Goal: Transaction & Acquisition: Download file/media

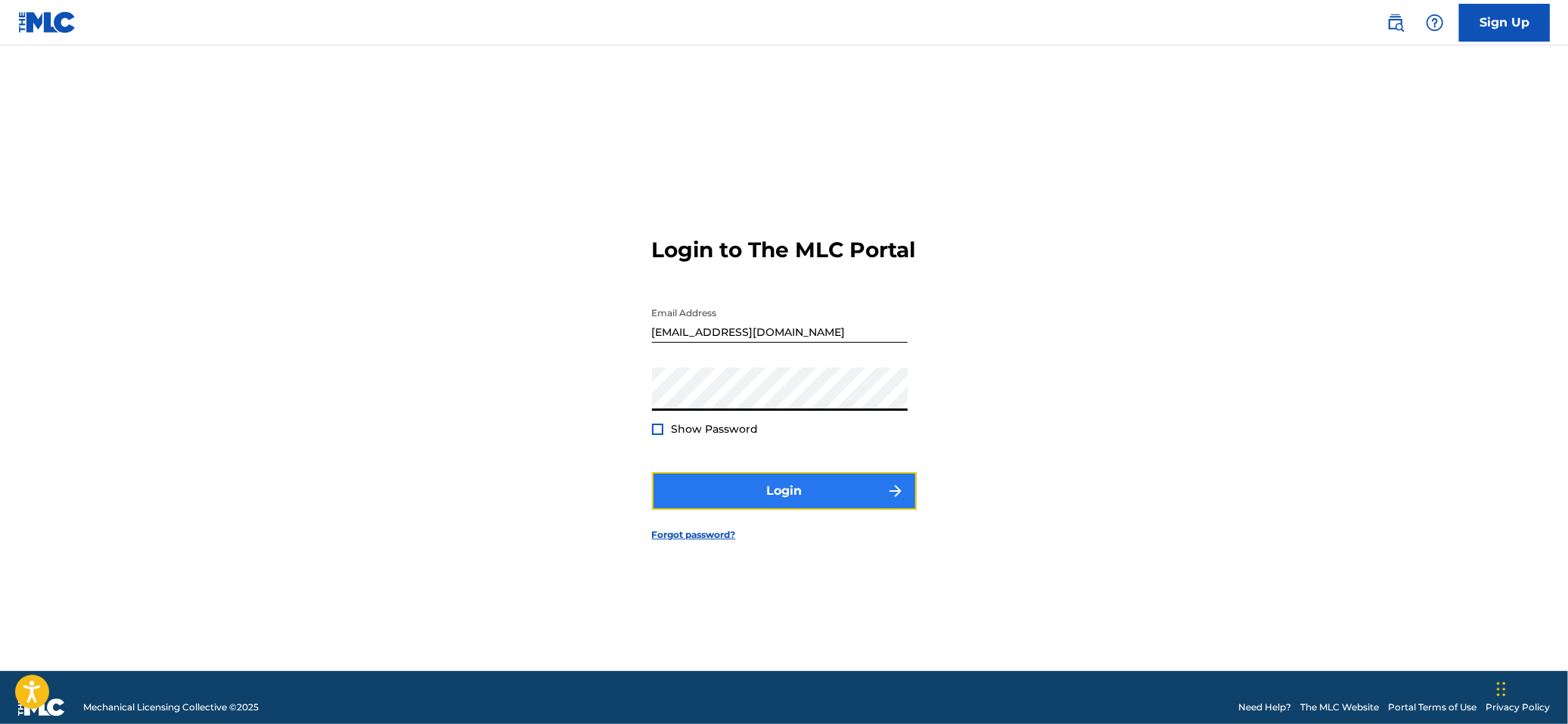
click at [724, 503] on button "Login" at bounding box center [784, 491] width 265 height 38
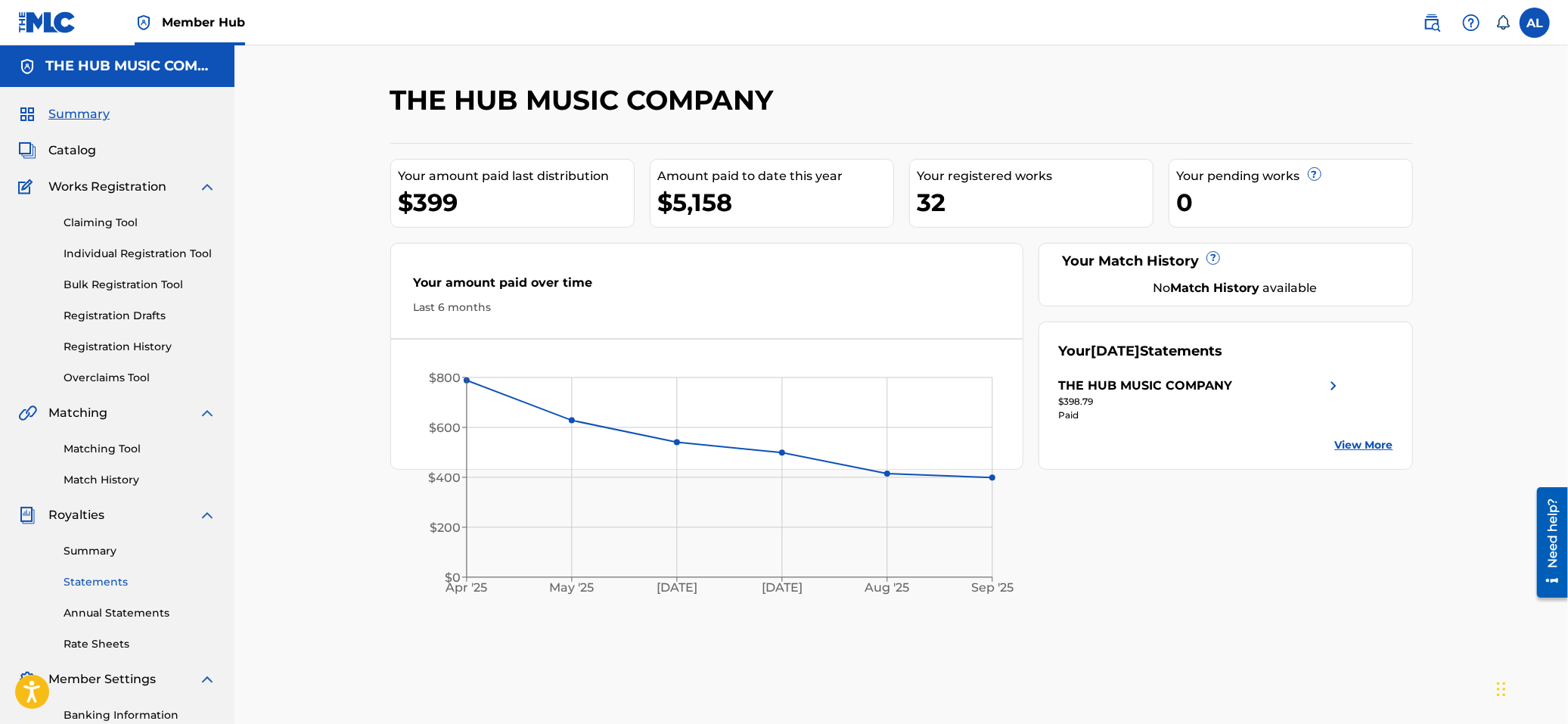
click at [96, 585] on link "Statements" at bounding box center [140, 583] width 153 height 16
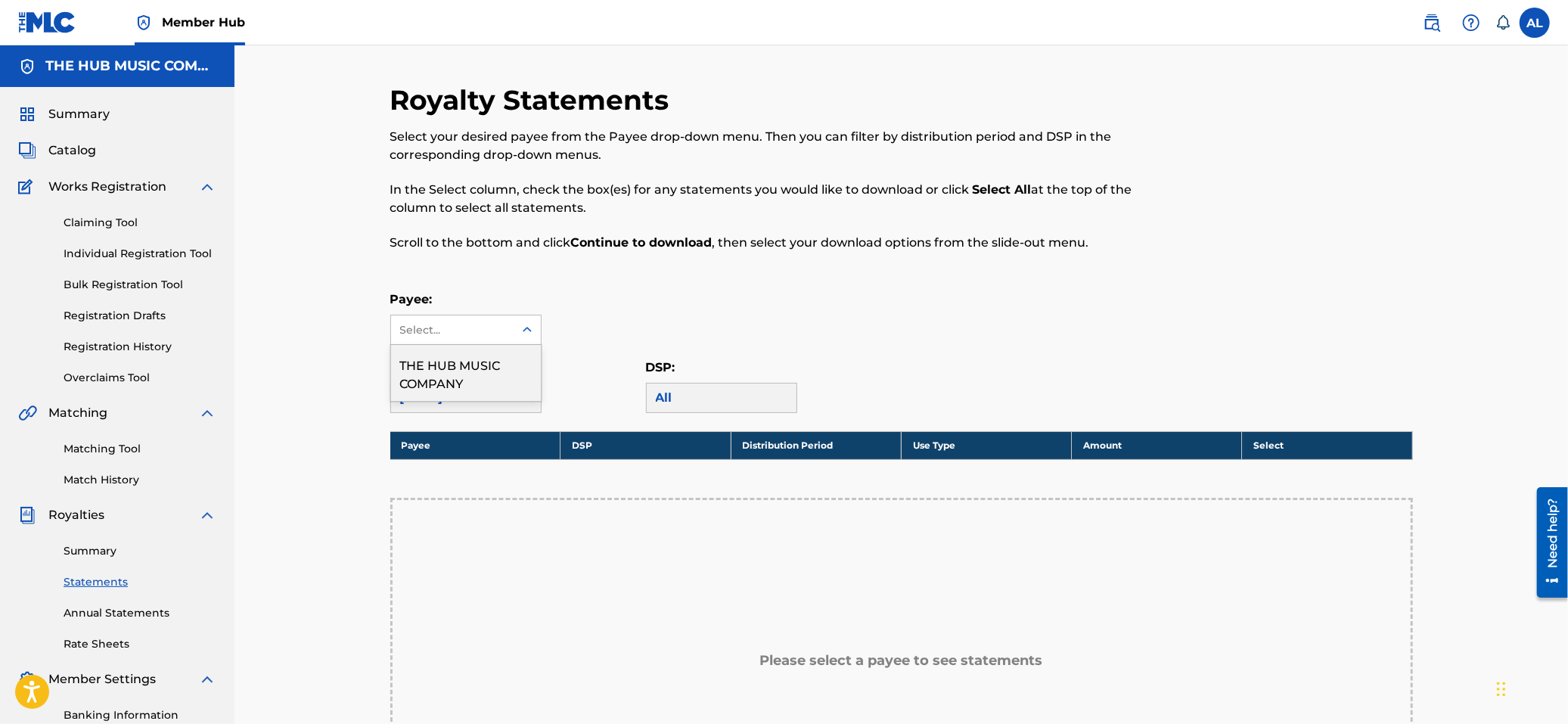
click at [466, 320] on div "Select..." at bounding box center [452, 330] width 122 height 29
click at [464, 380] on div "THE HUB MUSIC COMPANY" at bounding box center [465, 373] width 149 height 56
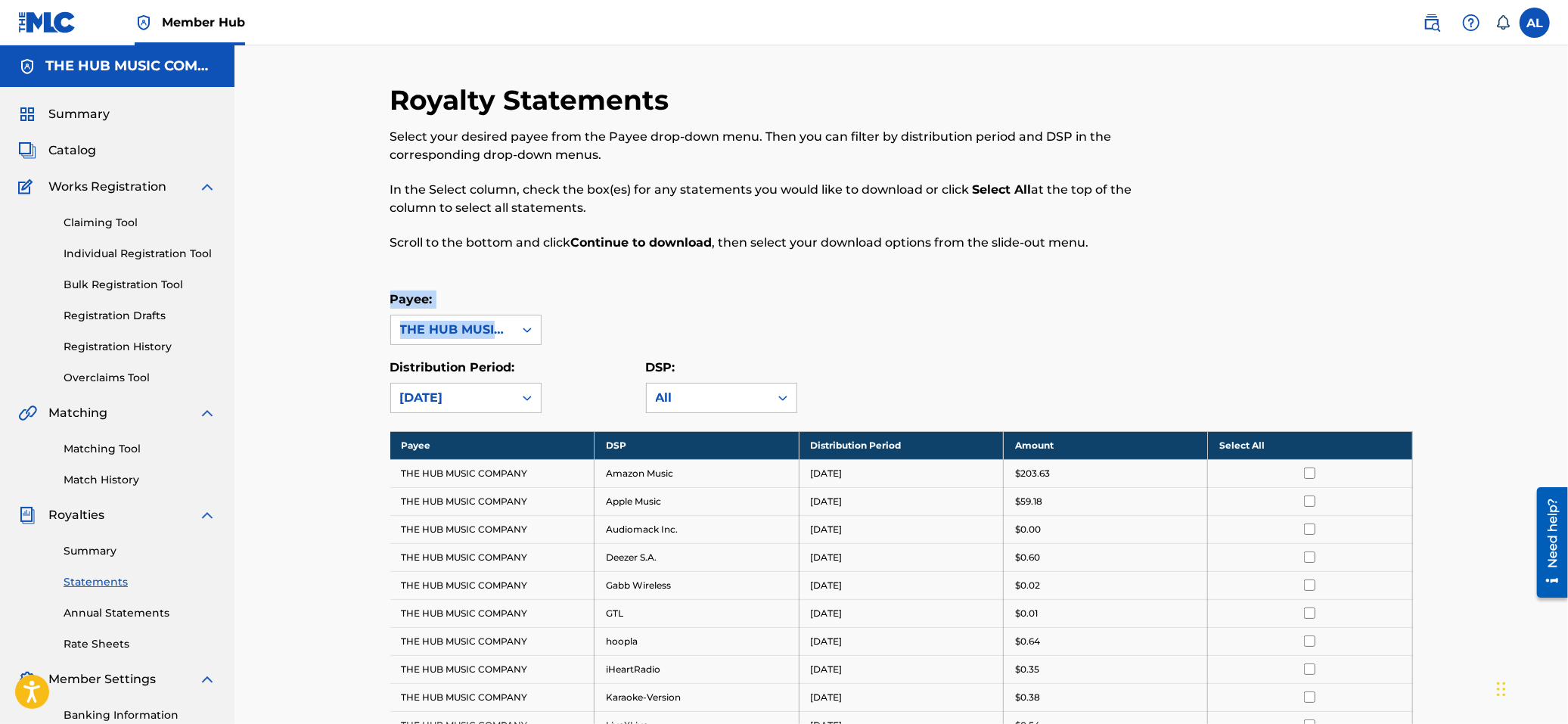
drag, startPoint x: 1568, startPoint y: 217, endPoint x: 1567, endPoint y: 344, distance: 127.0
click at [1568, 334] on html "Consent Details [#IABV2SETTINGS#] About This website uses cookies We use cookie…" at bounding box center [784, 362] width 1568 height 724
click at [1347, 395] on div "Distribution Period: [DATE] DSP: All" at bounding box center [901, 386] width 1023 height 54
click at [1269, 453] on th "Select All" at bounding box center [1311, 445] width 205 height 28
click at [1477, 376] on div "Royalty Statements Select your desired payee from the Payee drop-down menu. The…" at bounding box center [901, 645] width 1334 height 1199
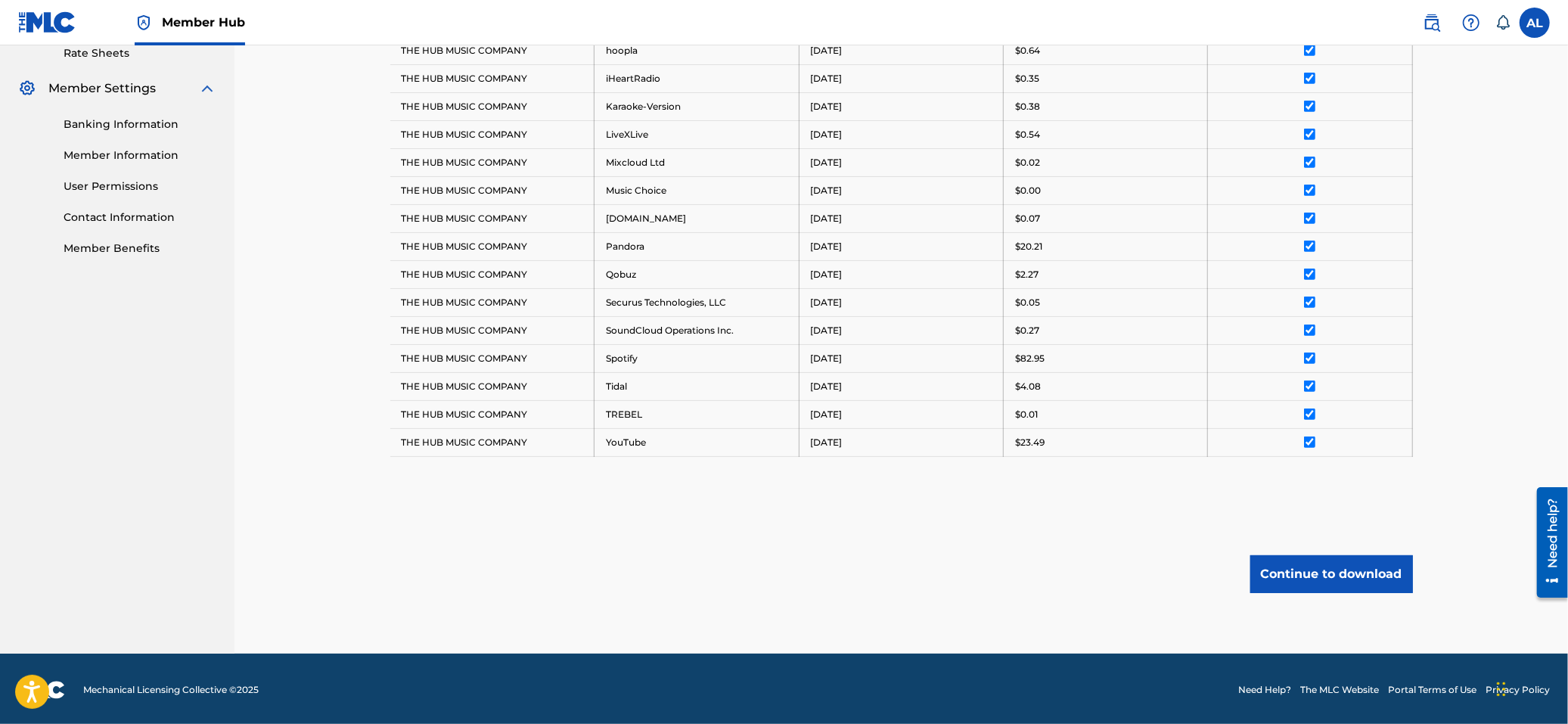
scroll to position [599, 0]
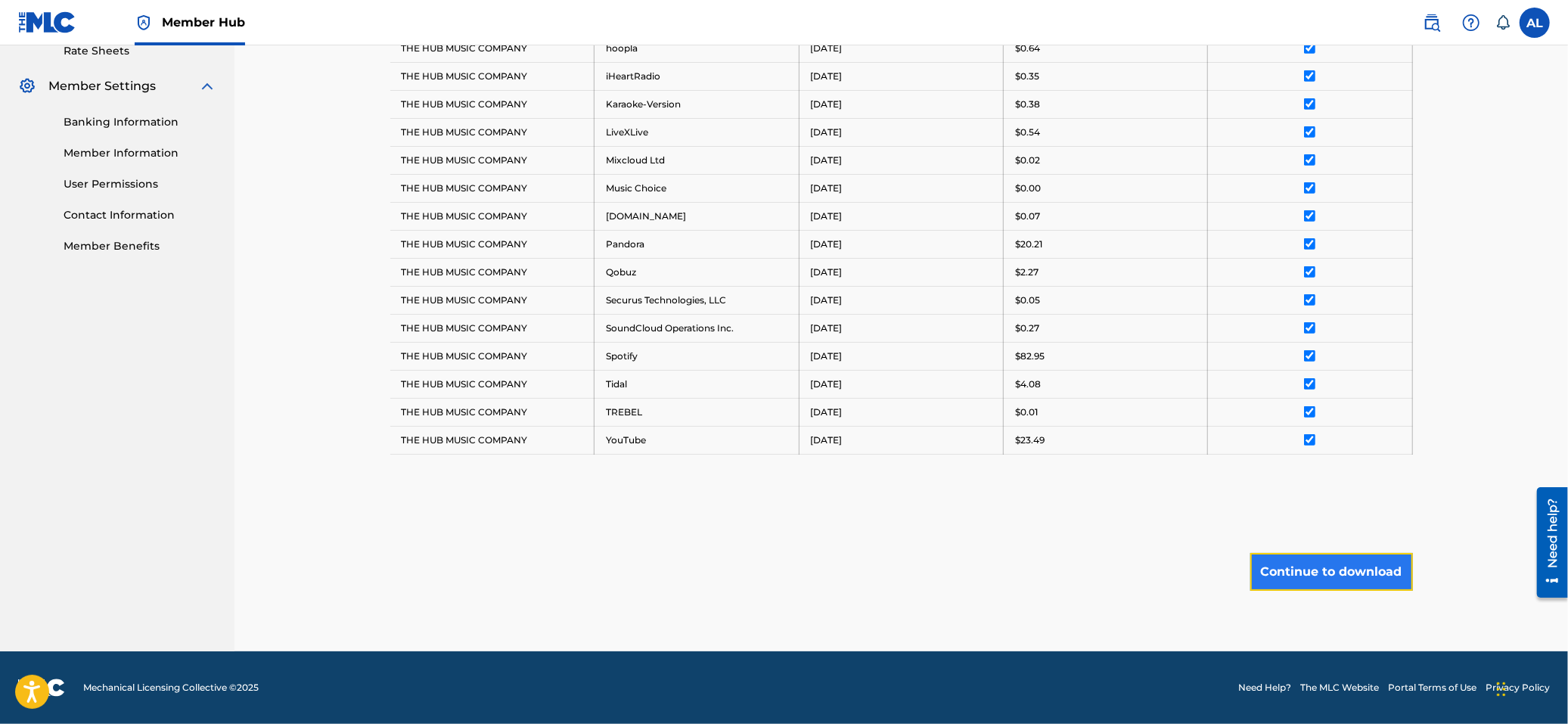
click at [1343, 571] on button "Continue to download" at bounding box center [1332, 571] width 163 height 38
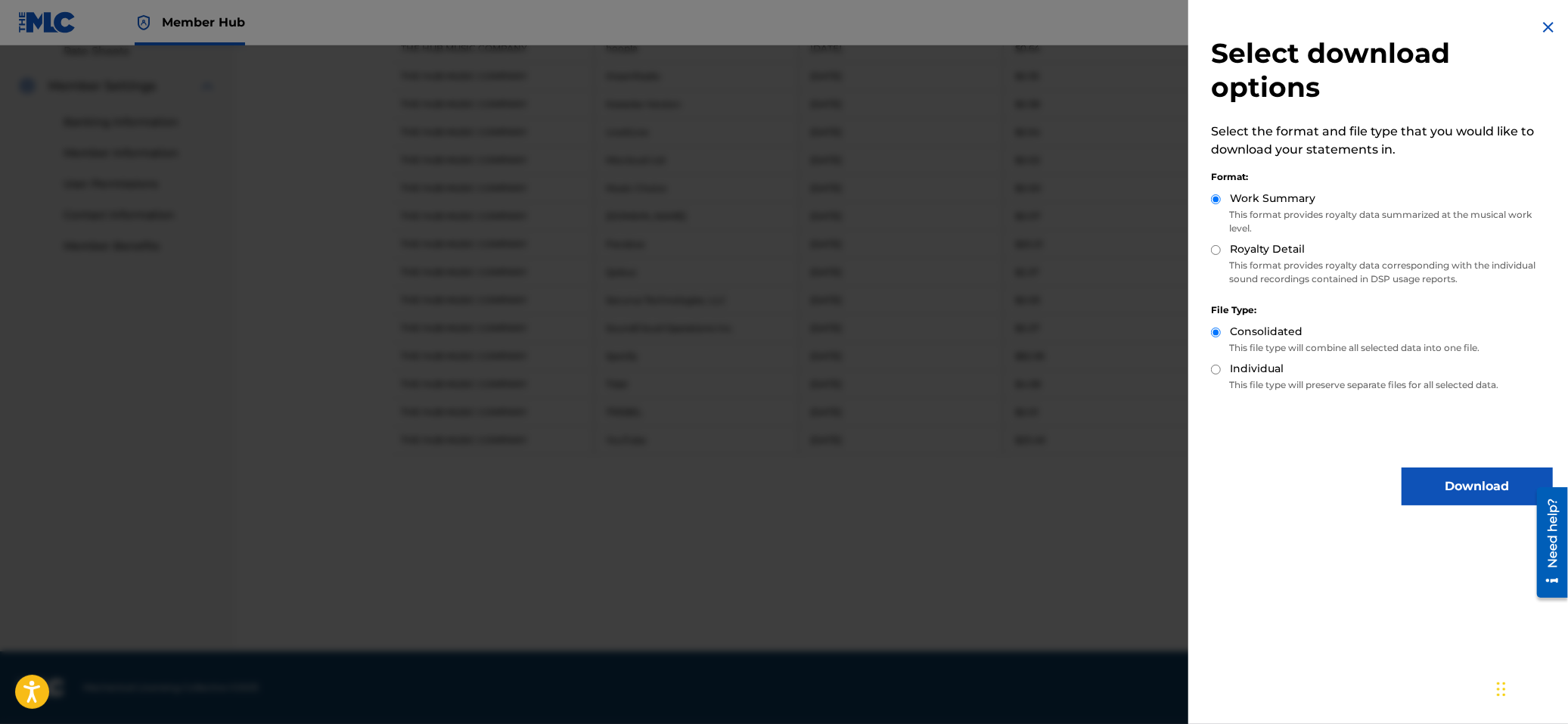
click at [1214, 246] on input "Royalty Detail" at bounding box center [1216, 250] width 10 height 10
radio input "true"
click at [1450, 479] on button "Download" at bounding box center [1477, 486] width 151 height 38
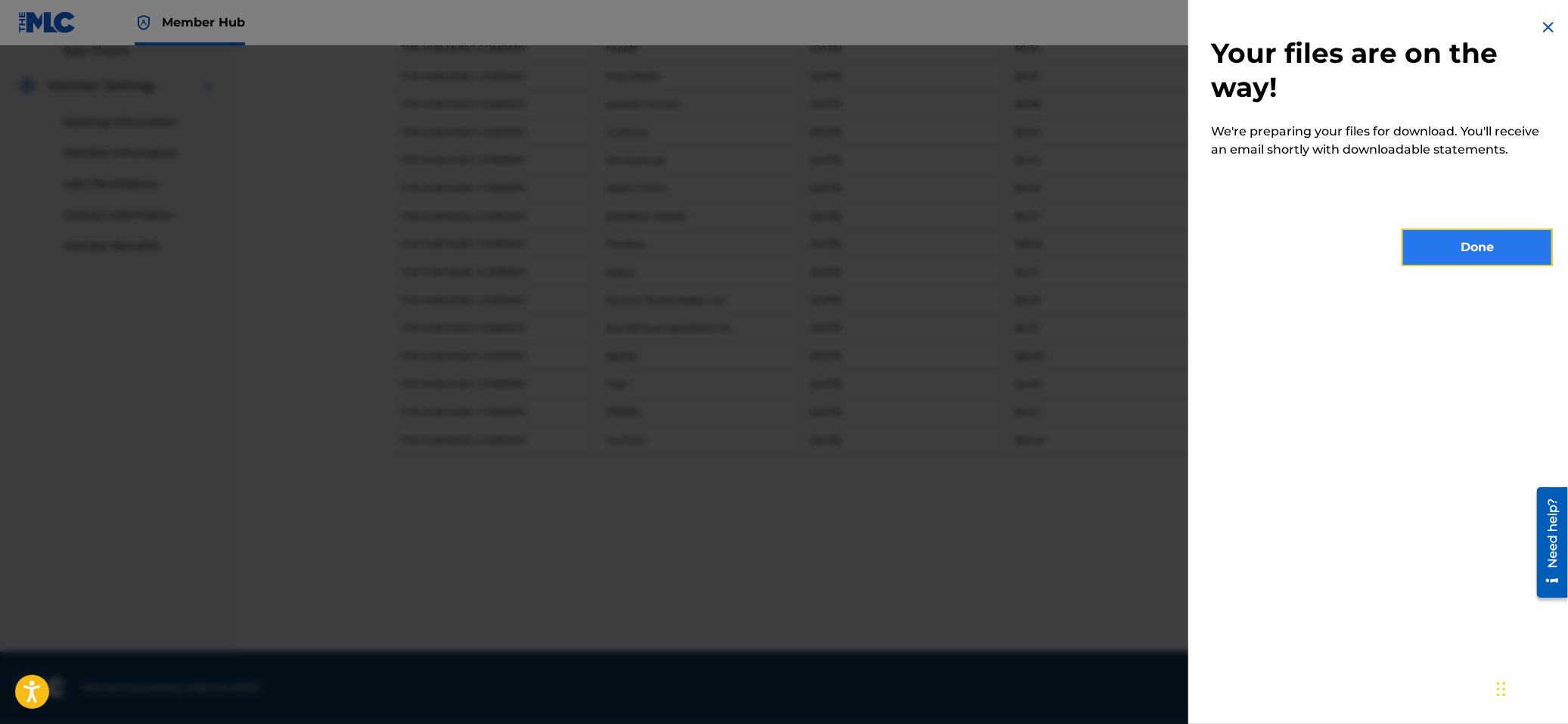
click at [1447, 245] on button "Done" at bounding box center [1477, 247] width 151 height 38
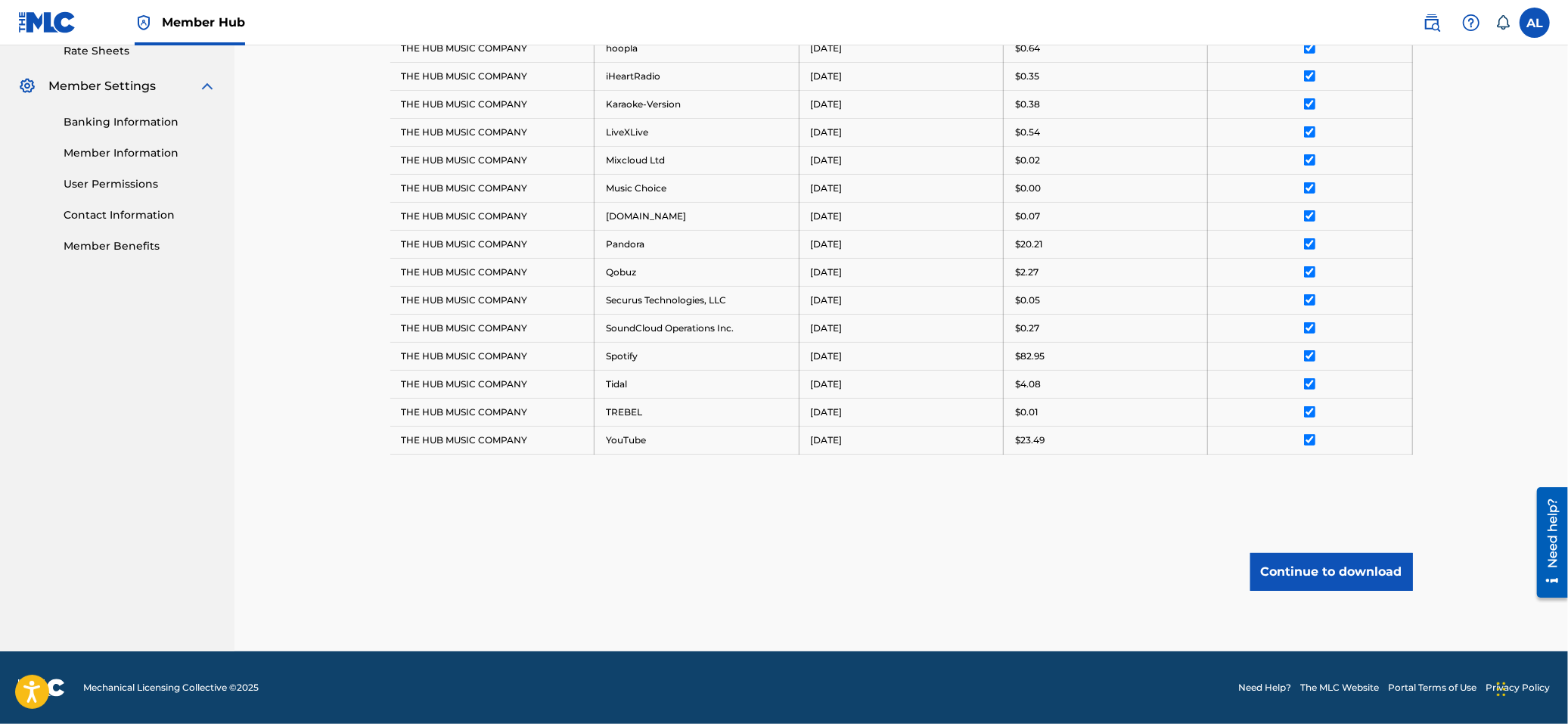
click at [1530, 374] on div "Royalty Statements Select your desired payee from the Payee drop-down menu. The…" at bounding box center [901, 52] width 1334 height 1199
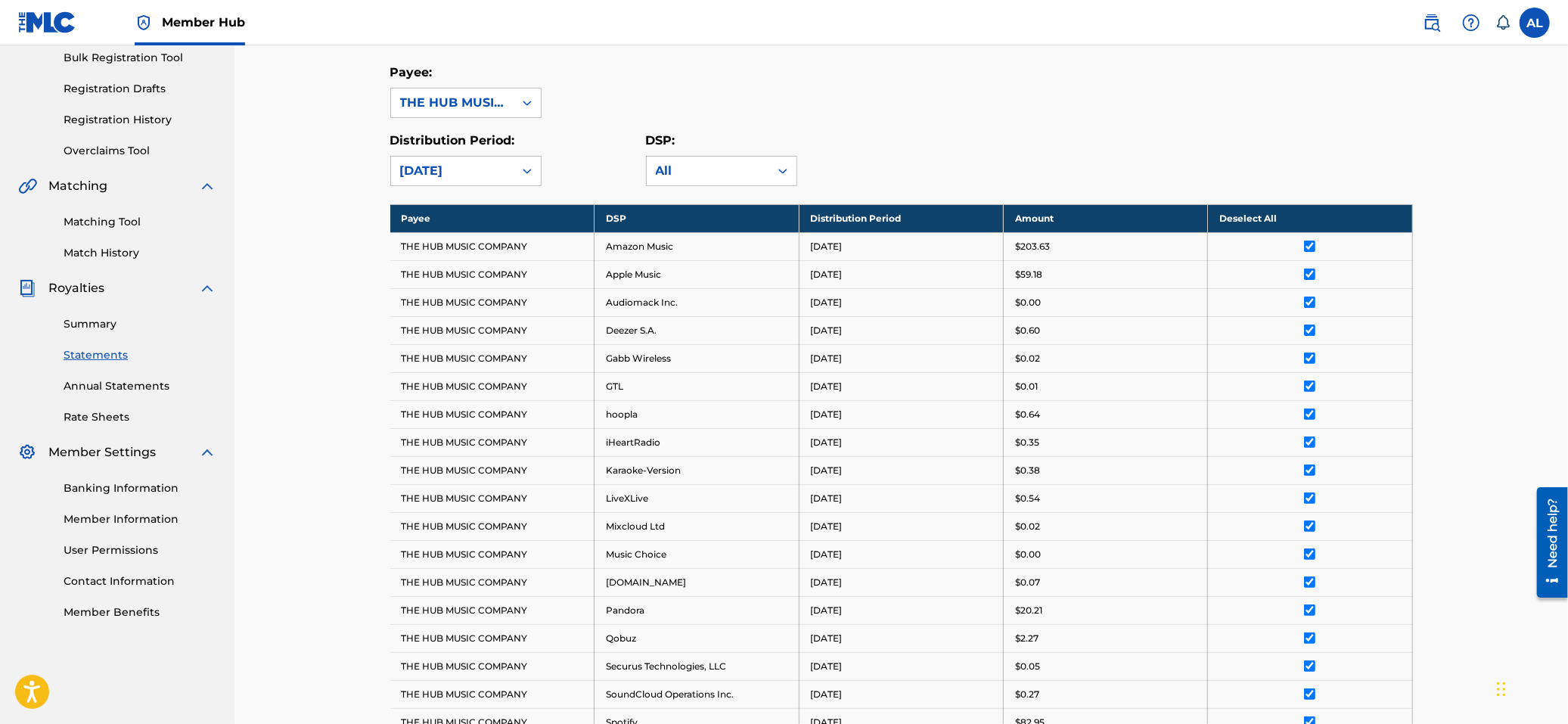
scroll to position [195, 0]
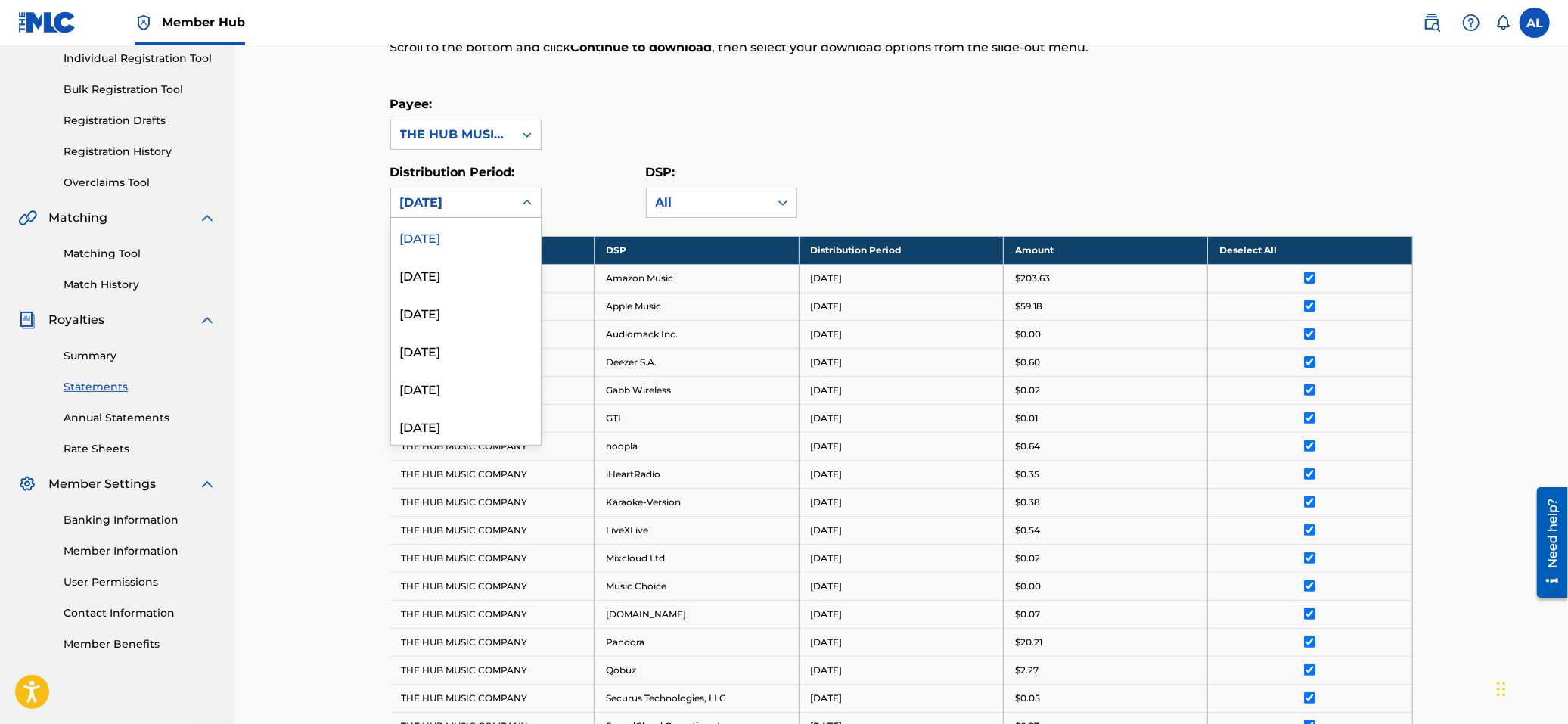
click at [487, 205] on div "[DATE]" at bounding box center [452, 202] width 105 height 18
click at [474, 266] on div "[DATE]" at bounding box center [465, 274] width 149 height 38
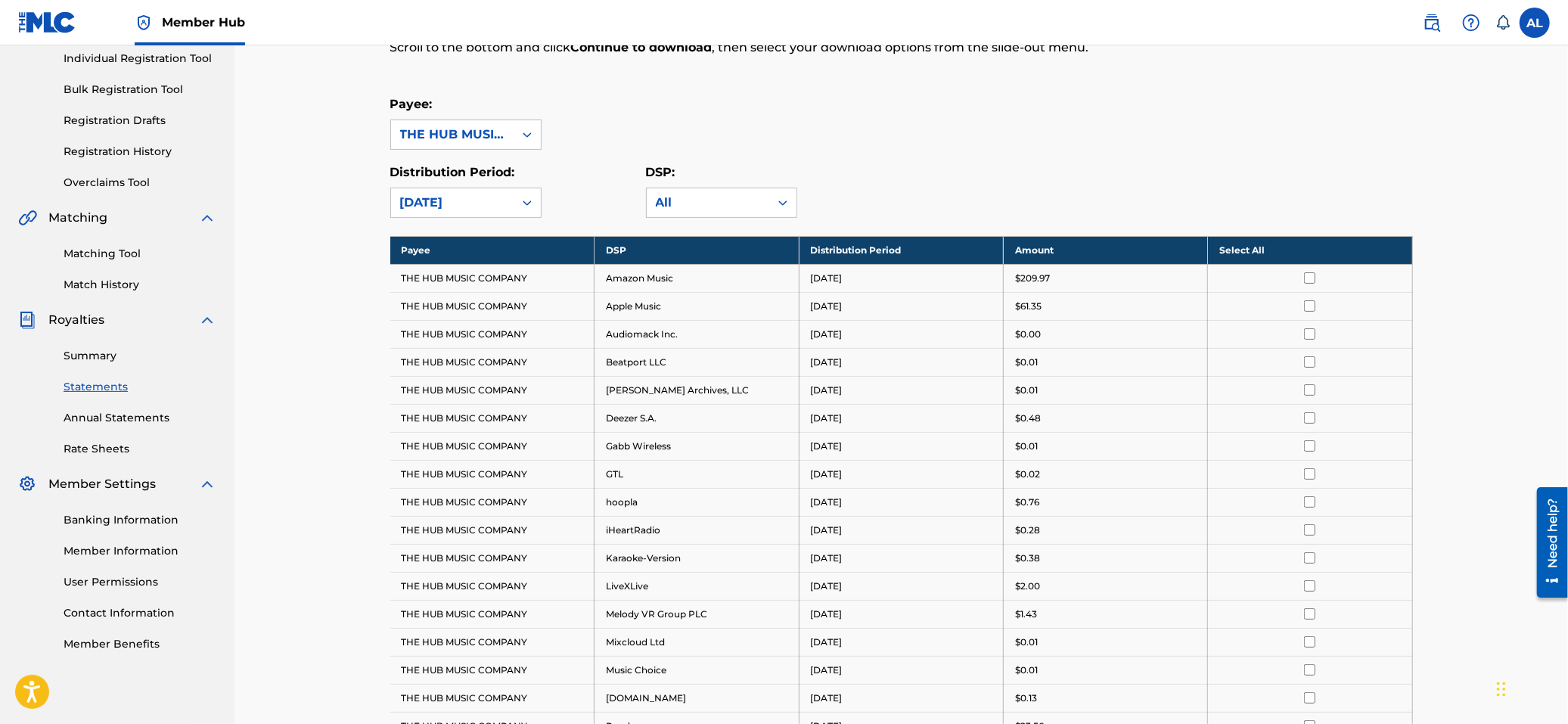
click at [1258, 238] on th "Select All" at bounding box center [1311, 249] width 205 height 28
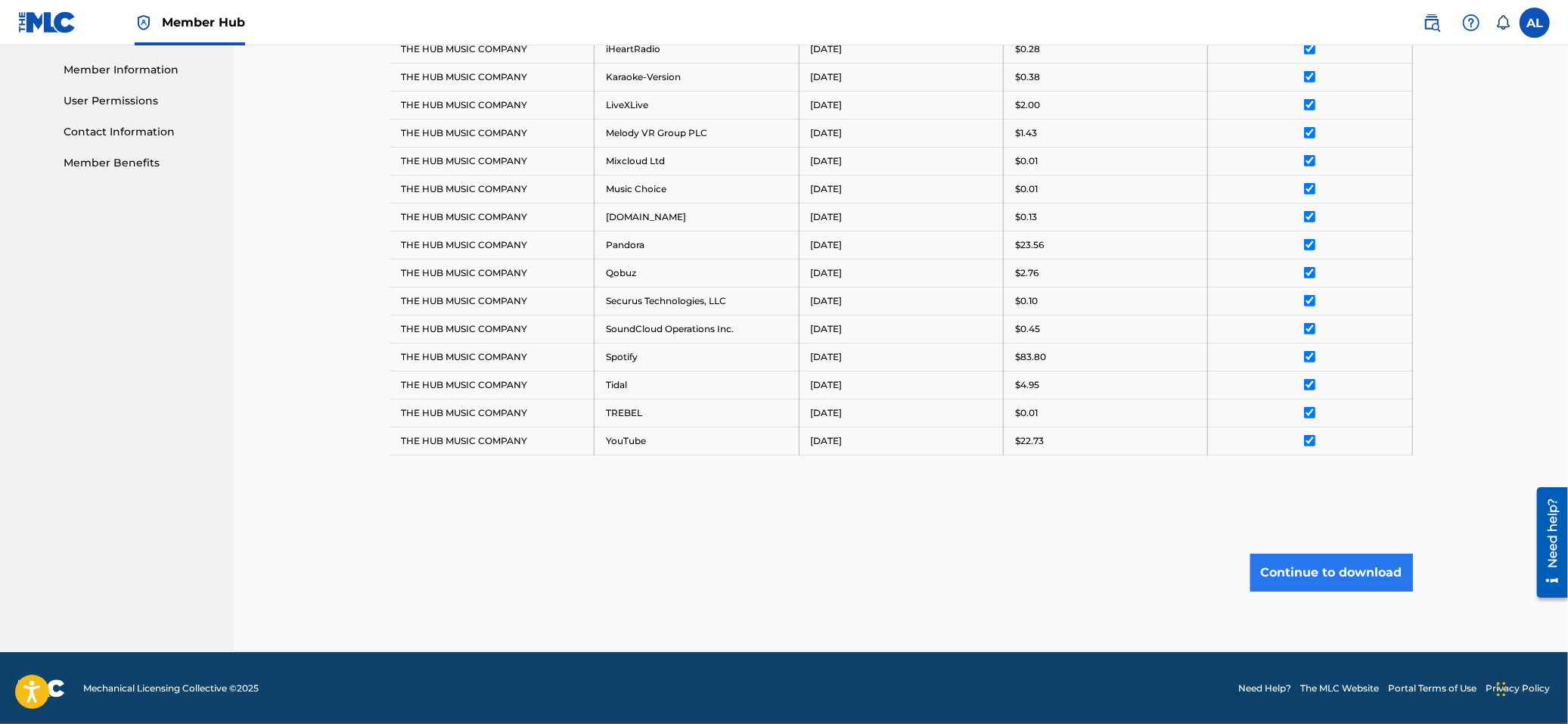
scroll to position [679, 0]
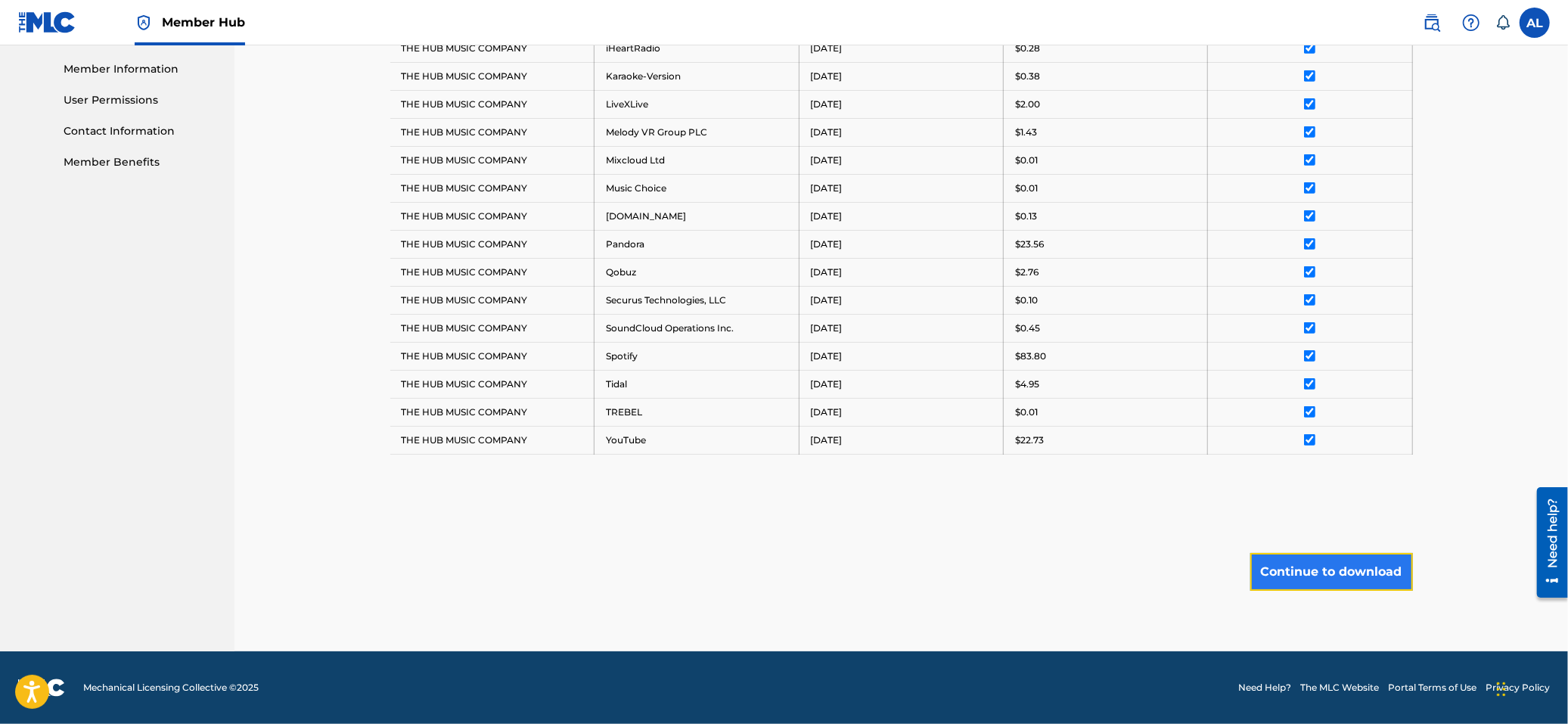
click at [1311, 579] on button "Continue to download" at bounding box center [1332, 571] width 163 height 38
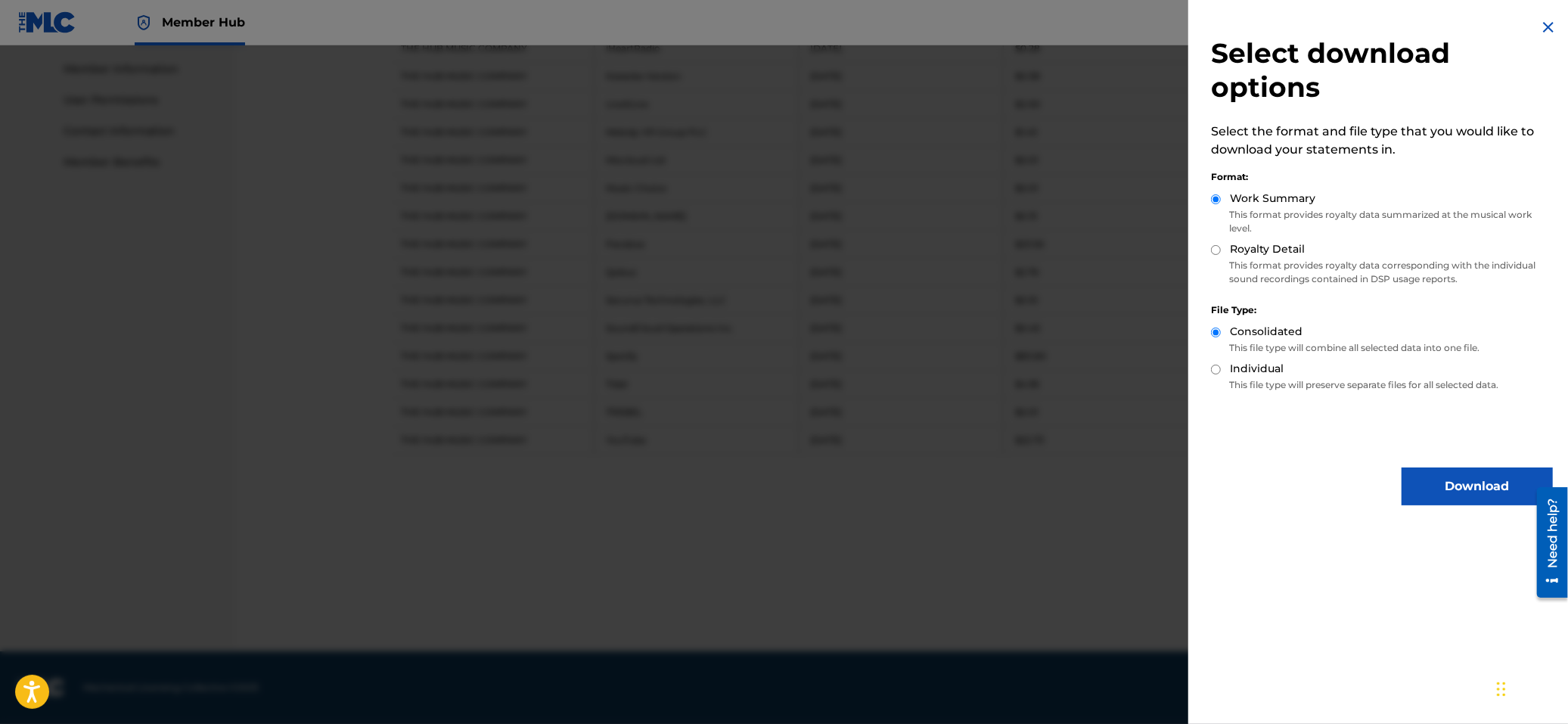
click at [1220, 247] on input "Royalty Detail" at bounding box center [1216, 250] width 10 height 10
radio input "true"
click at [1431, 493] on button "Download" at bounding box center [1477, 486] width 151 height 38
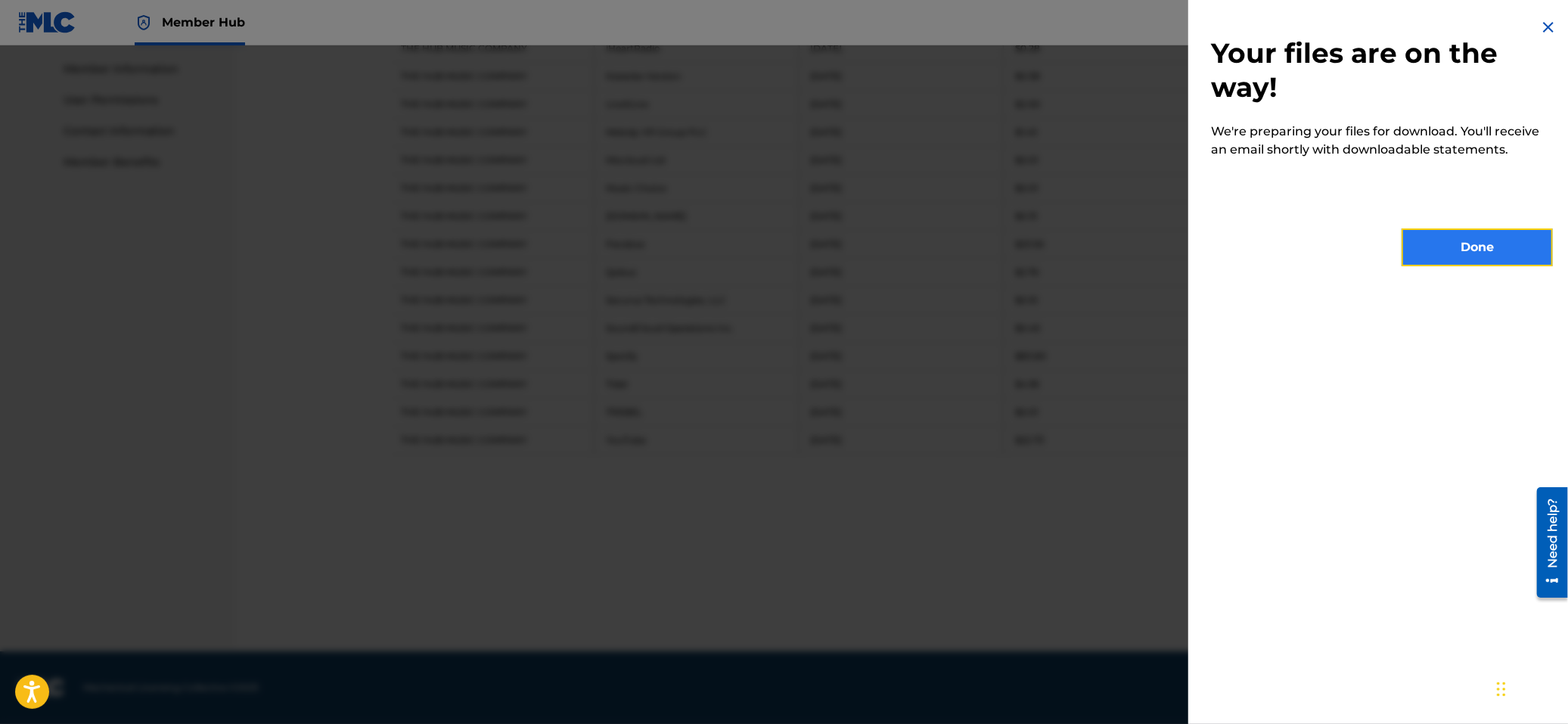
click at [1482, 237] on button "Done" at bounding box center [1477, 247] width 151 height 38
